Goal: Information Seeking & Learning: Check status

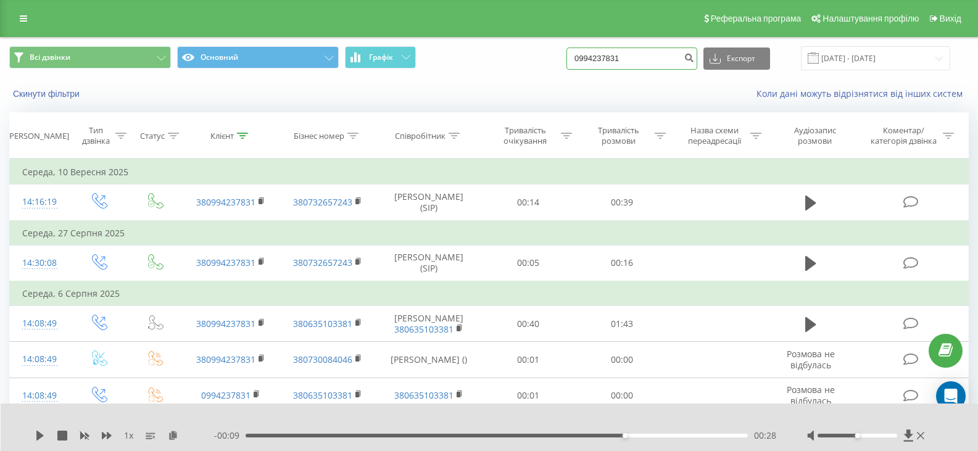
drag, startPoint x: 581, startPoint y: 66, endPoint x: 595, endPoint y: 59, distance: 15.7
click at [568, 65] on div "Всі дзвінки Основний Графік 0994237831 Експорт .csv .xls .xlsx 23.06.2025 - 23.…" at bounding box center [488, 58] width 959 height 24
paste input "50710943"
type input "0950710943"
click at [695, 56] on button "submit" at bounding box center [688, 58] width 17 height 22
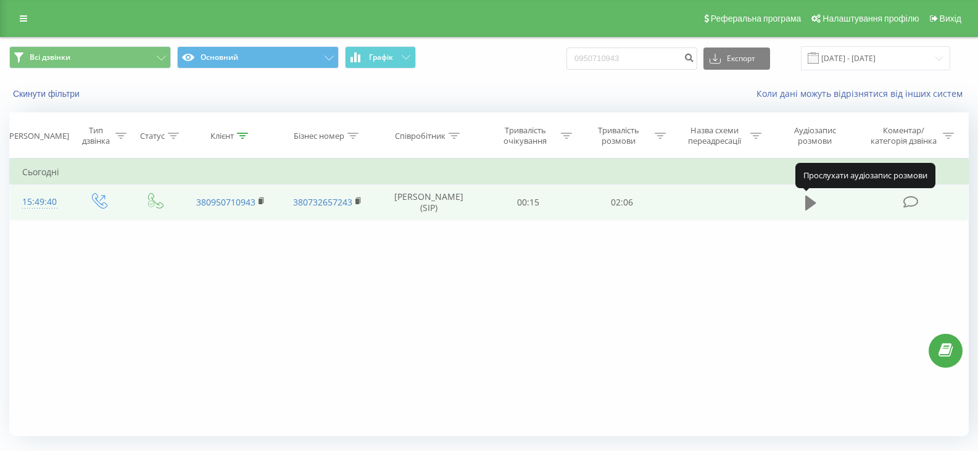
click at [811, 204] on icon at bounding box center [810, 203] width 11 height 15
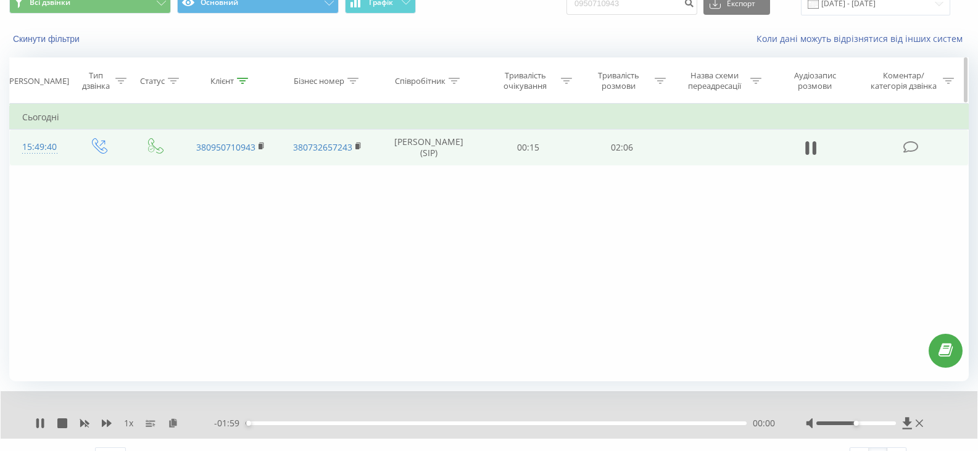
scroll to position [79, 0]
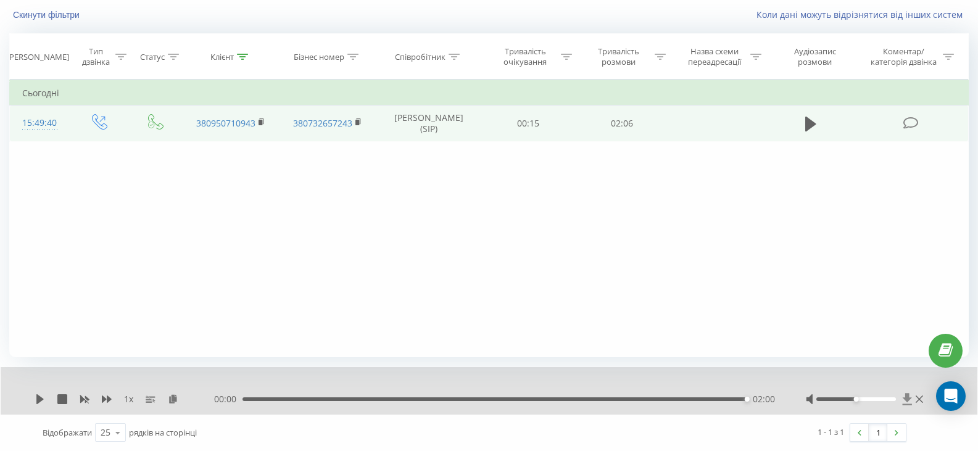
click at [907, 398] on icon at bounding box center [906, 399] width 9 height 12
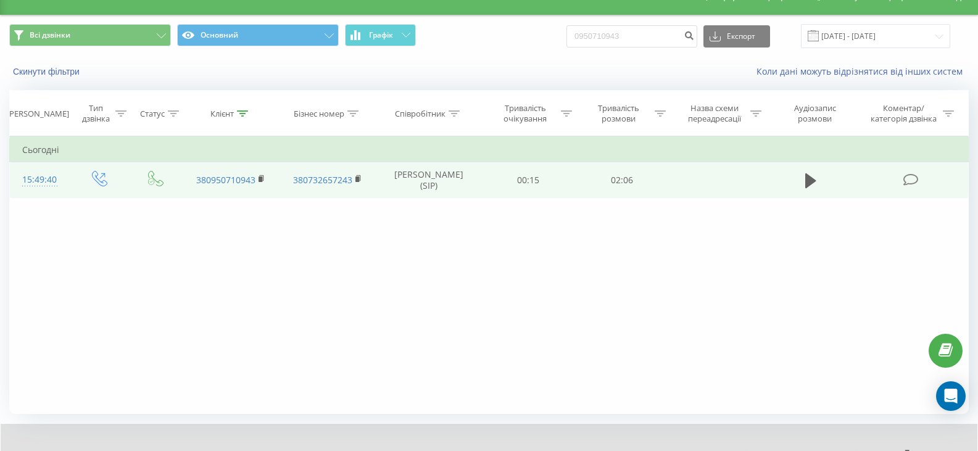
scroll to position [0, 0]
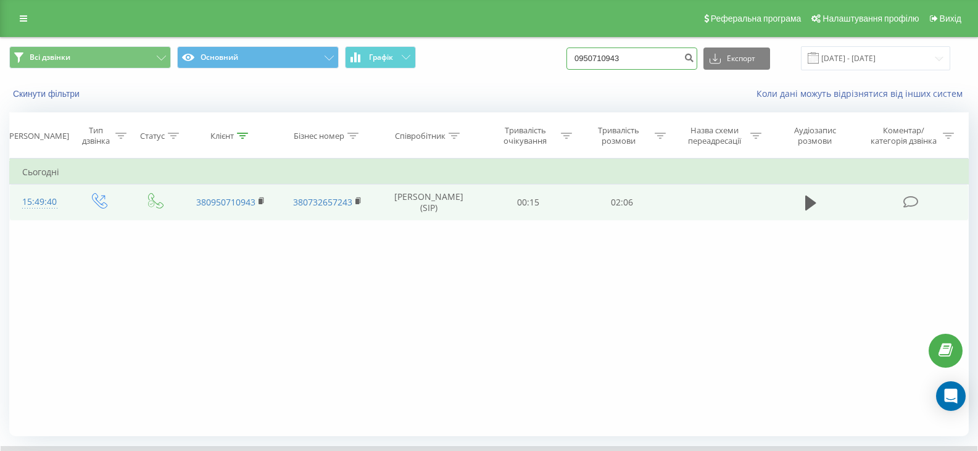
drag, startPoint x: 638, startPoint y: 62, endPoint x: 586, endPoint y: 59, distance: 51.9
click at [586, 59] on input "0950710943" at bounding box center [631, 58] width 131 height 22
paste input "87717281"
type input "0987717281"
click at [694, 60] on icon "submit" at bounding box center [688, 55] width 10 height 7
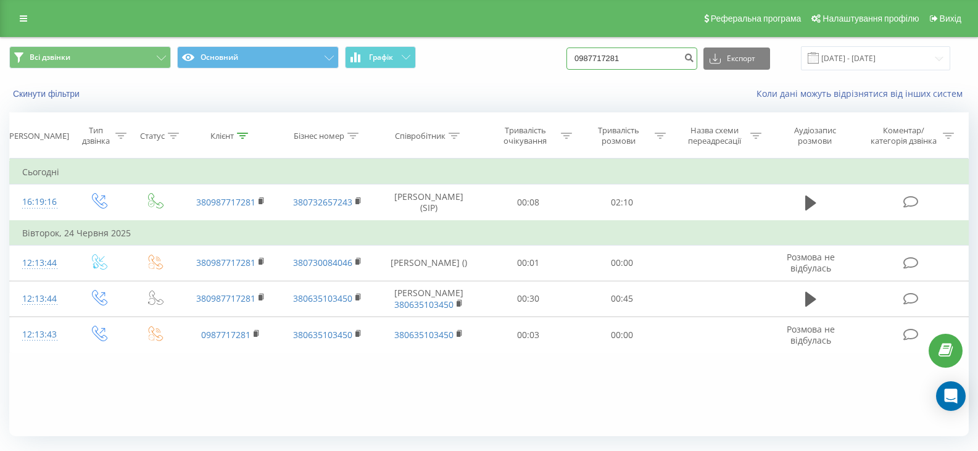
drag, startPoint x: 600, startPoint y: 64, endPoint x: 569, endPoint y: 61, distance: 30.9
click at [569, 61] on div "Всі дзвінки Основний Графік 0987717281 Експорт .csv .xls .xlsx 23.06.2025 - 23.…" at bounding box center [488, 58] width 959 height 24
paste input "98 771 72"
click at [593, 59] on input "0 98 771 72 81" at bounding box center [631, 58] width 131 height 22
type input "098 771 72 81"
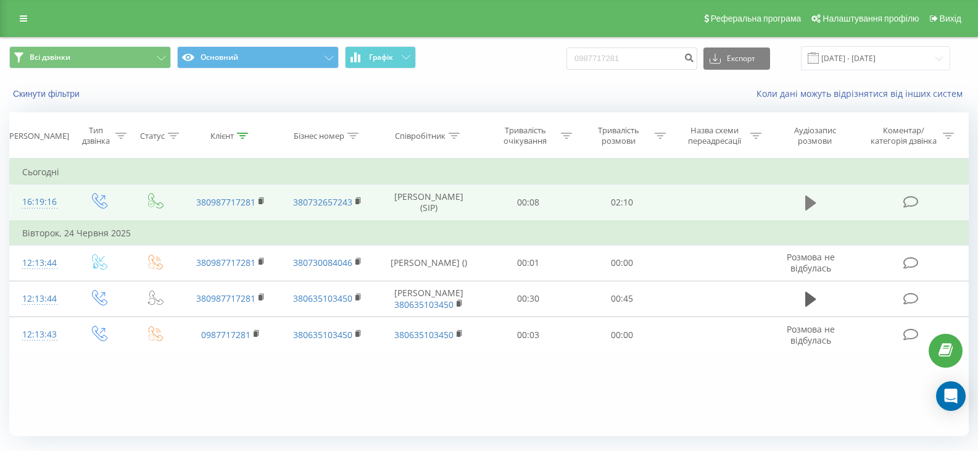
click at [812, 203] on icon at bounding box center [810, 203] width 11 height 15
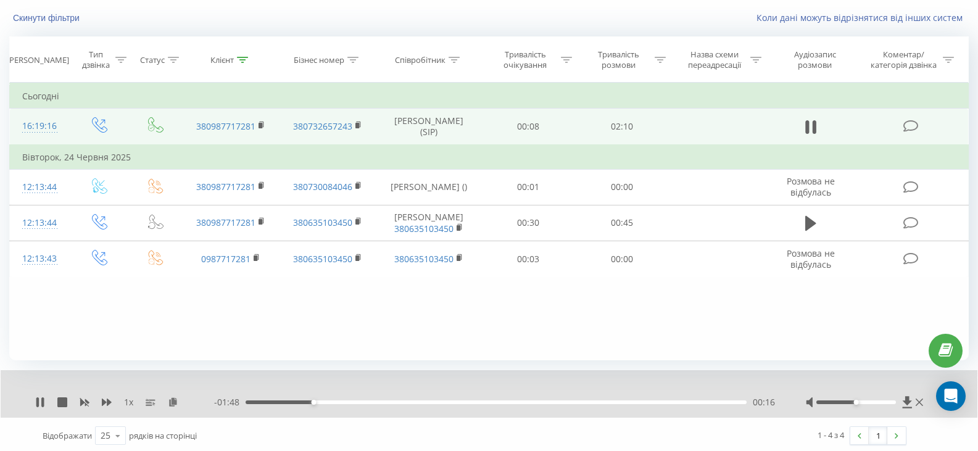
scroll to position [79, 0]
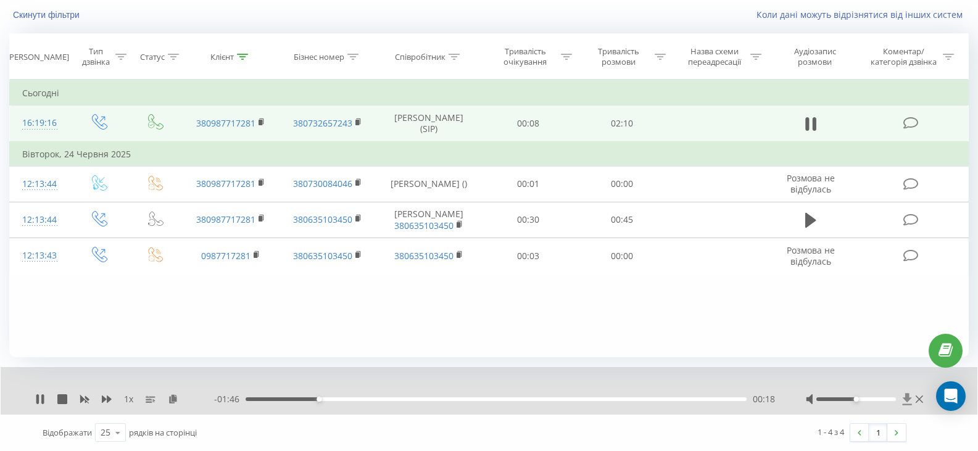
click at [907, 397] on icon at bounding box center [906, 399] width 9 height 12
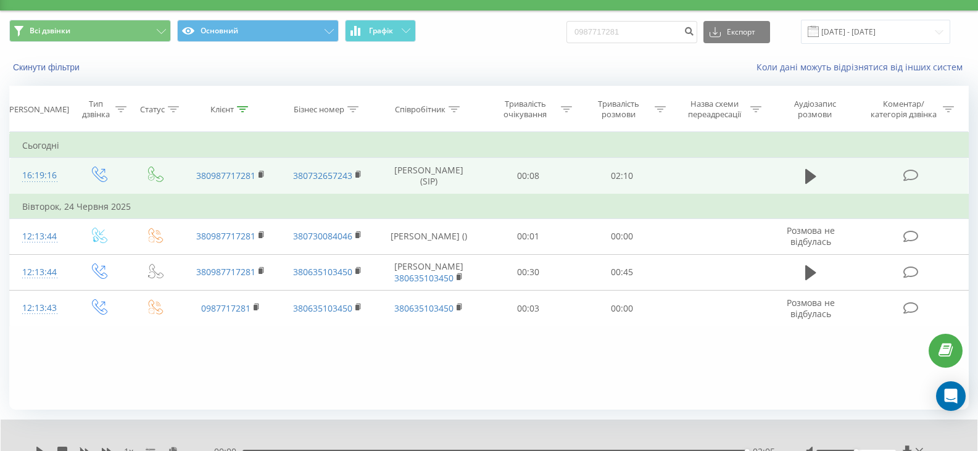
scroll to position [0, 0]
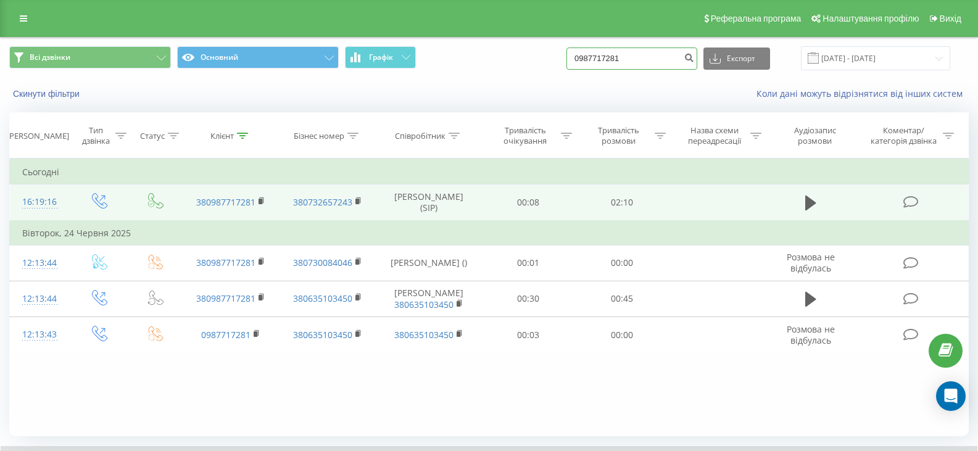
drag, startPoint x: 655, startPoint y: 64, endPoint x: 587, endPoint y: 59, distance: 68.0
click at [587, 59] on input "0987717281" at bounding box center [631, 58] width 131 height 22
paste input "77196584"
type input "0977196584"
click at [694, 59] on icon "submit" at bounding box center [688, 55] width 10 height 7
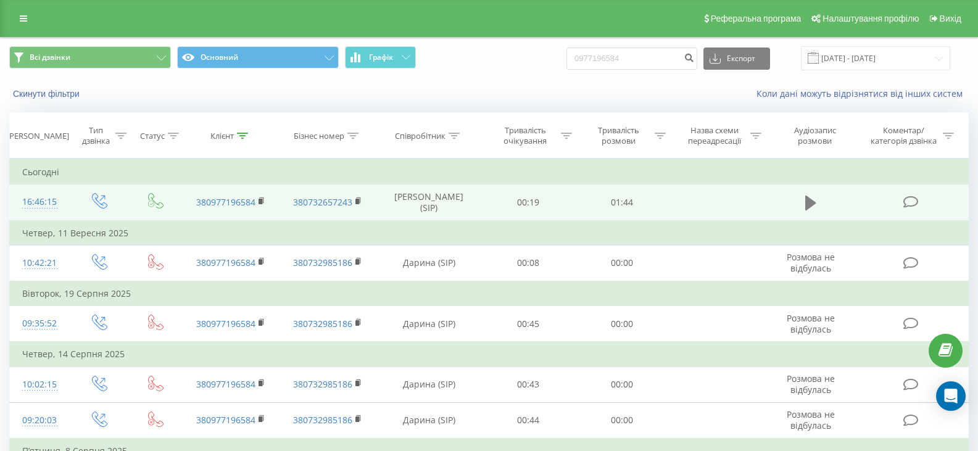
click at [807, 200] on icon at bounding box center [810, 203] width 11 height 15
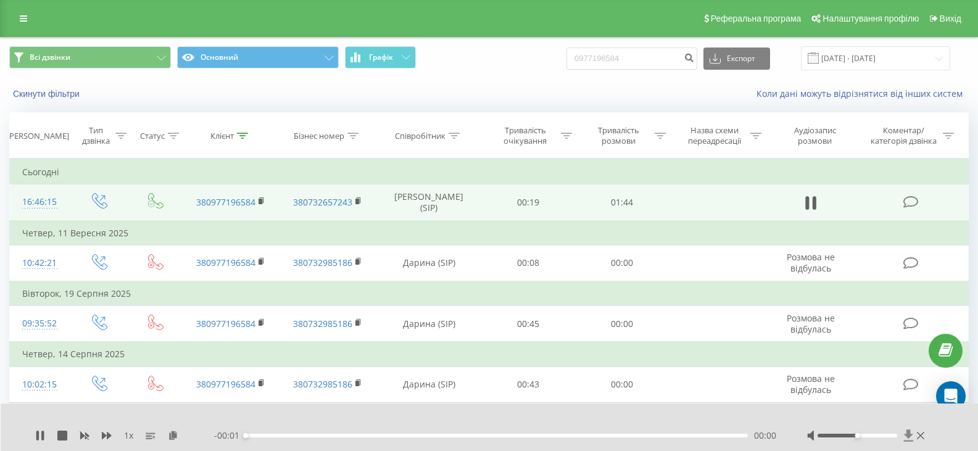
click at [907, 432] on icon at bounding box center [908, 435] width 9 height 12
click at [912, 434] on icon at bounding box center [908, 435] width 9 height 12
drag, startPoint x: 647, startPoint y: 62, endPoint x: 578, endPoint y: 60, distance: 69.1
click at [578, 60] on div "Всі дзвінки Основний Графік 0977196584 Експорт .csv .xls .xlsx [DATE] - [DATE]" at bounding box center [488, 58] width 959 height 24
paste input "69336315"
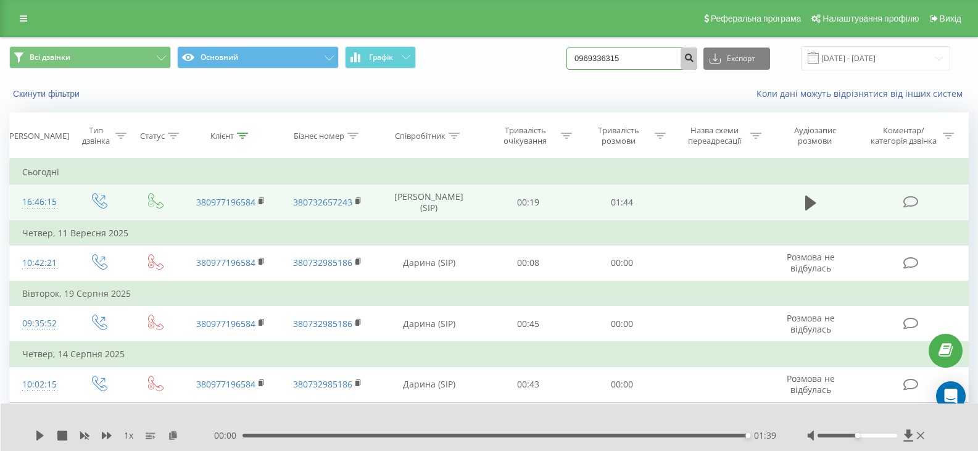
type input "0969336315"
click at [695, 64] on button "submit" at bounding box center [688, 58] width 17 height 22
